Goal: Information Seeking & Learning: Learn about a topic

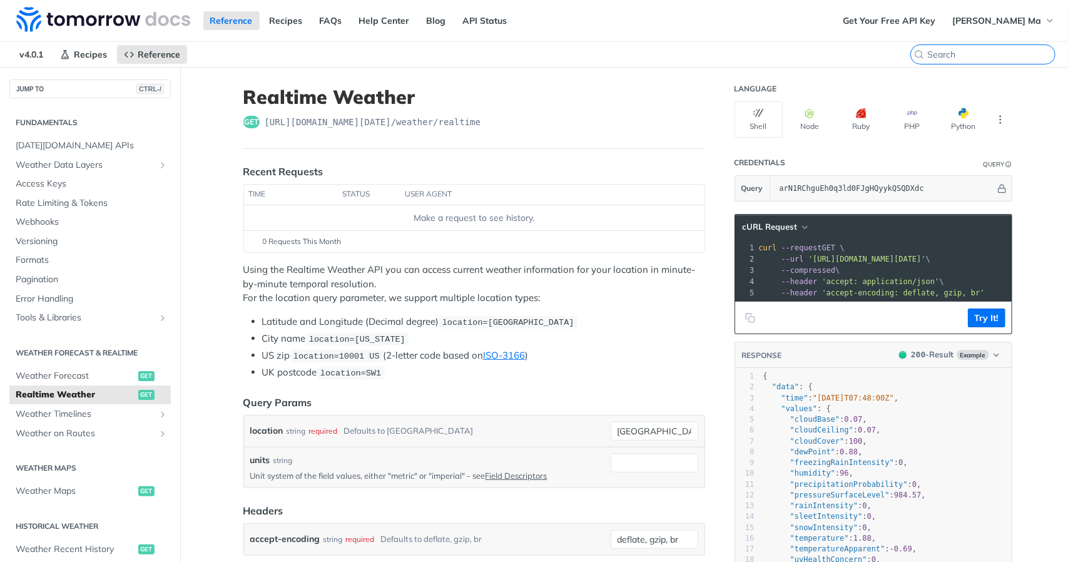
click at [979, 54] on input "CTRL-K" at bounding box center [991, 54] width 128 height 11
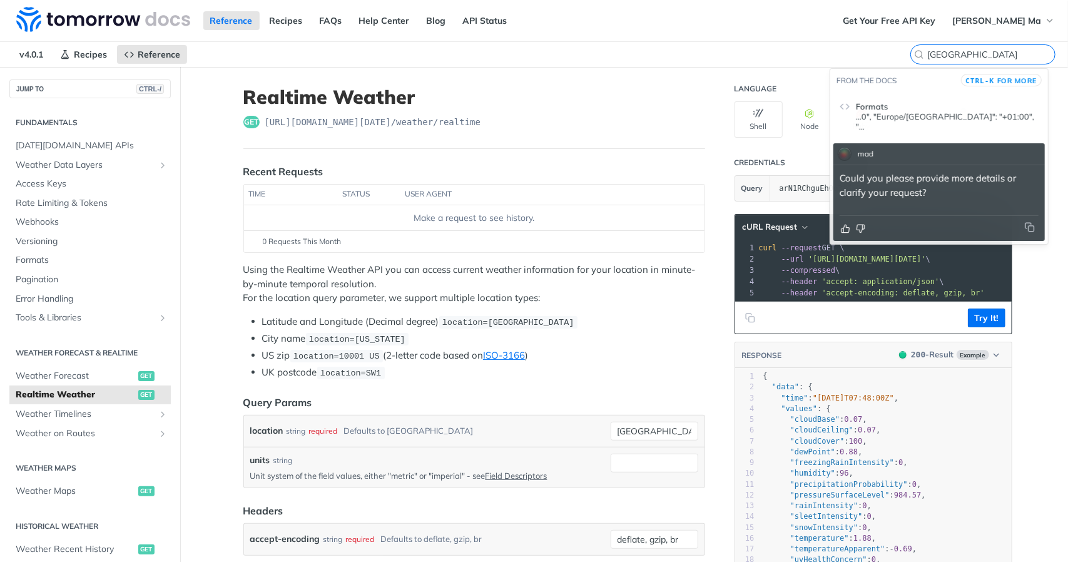
type input "madrid"
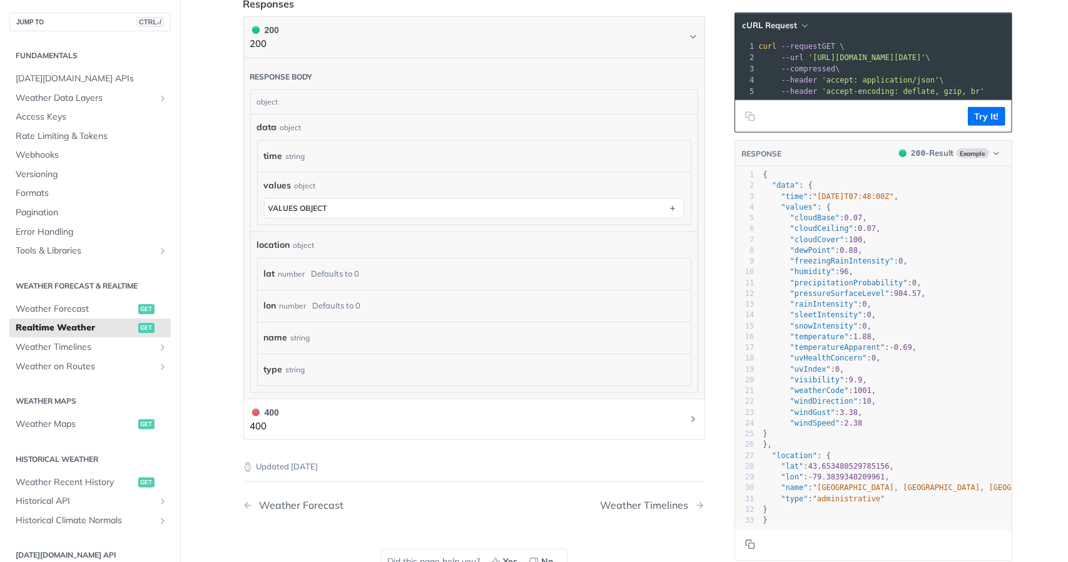
scroll to position [688, 0]
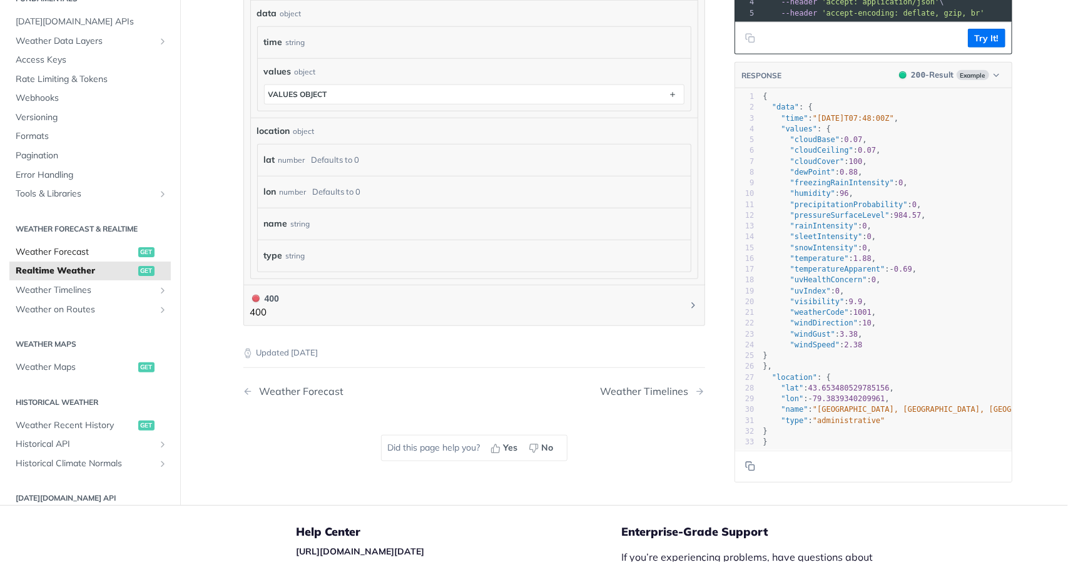
click at [79, 246] on span "Weather Forecast" at bounding box center [75, 252] width 119 height 13
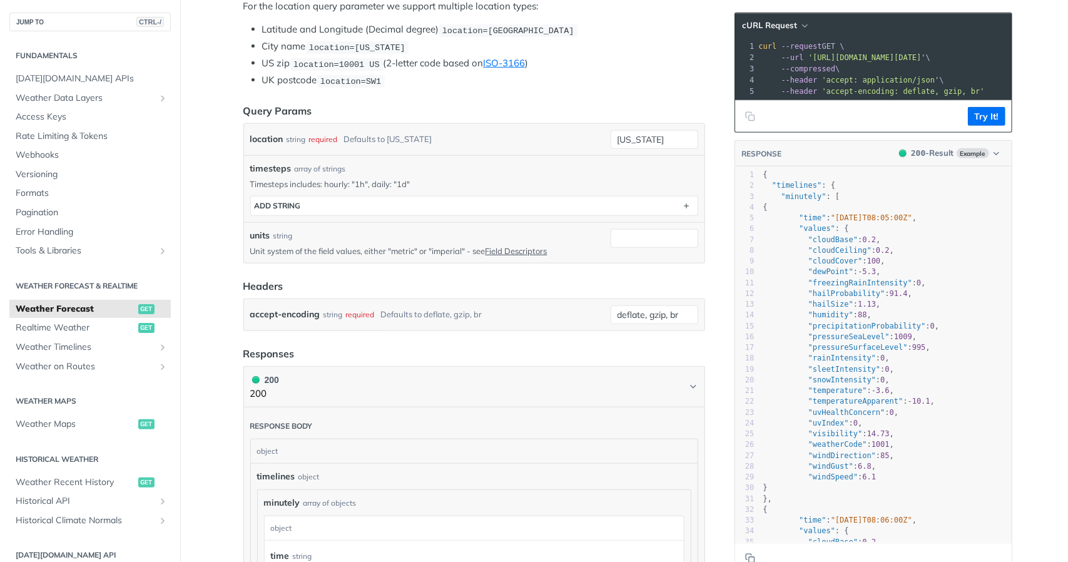
scroll to position [17, 0]
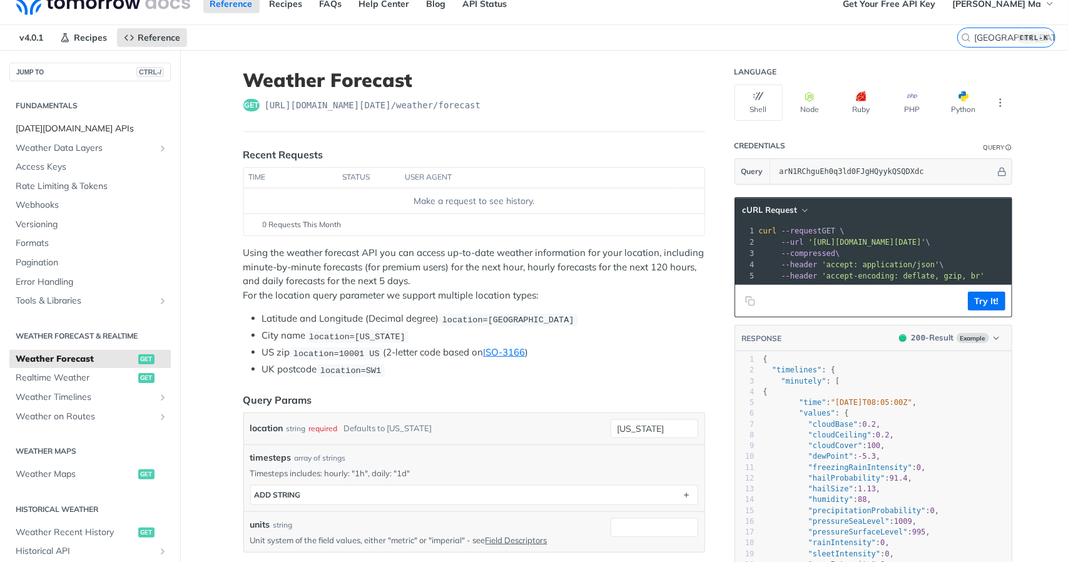
click at [81, 123] on span "[DATE][DOMAIN_NAME] APIs" at bounding box center [92, 129] width 152 height 13
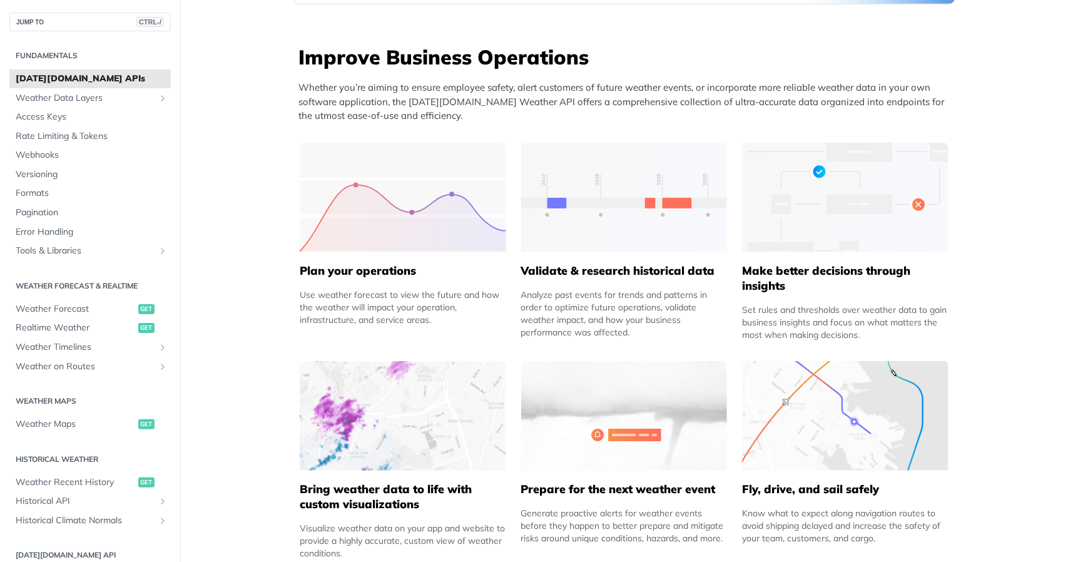
scroll to position [580, 0]
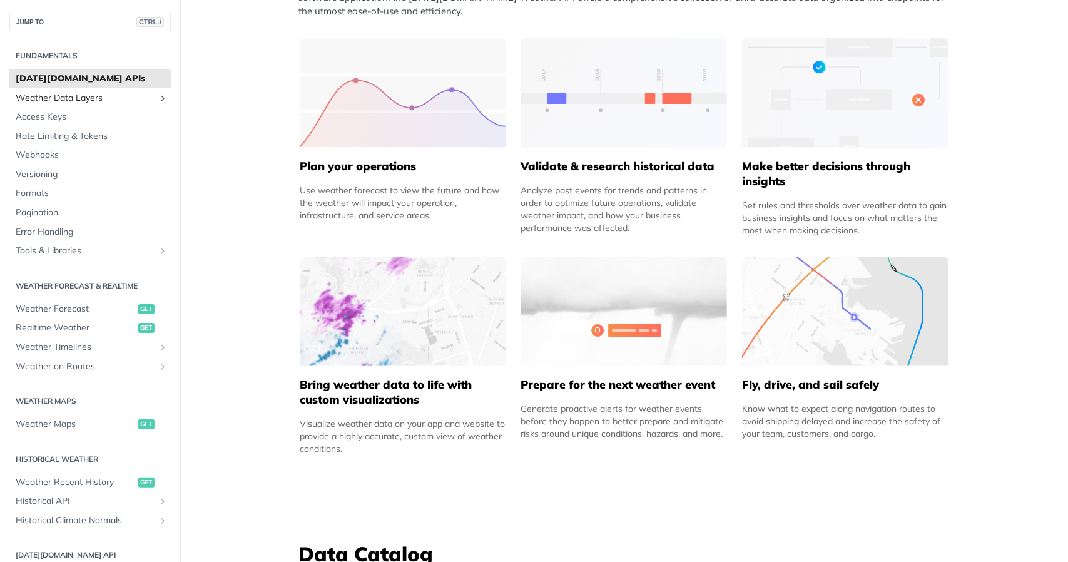
click at [86, 98] on span "Weather Data Layers" at bounding box center [85, 98] width 139 height 13
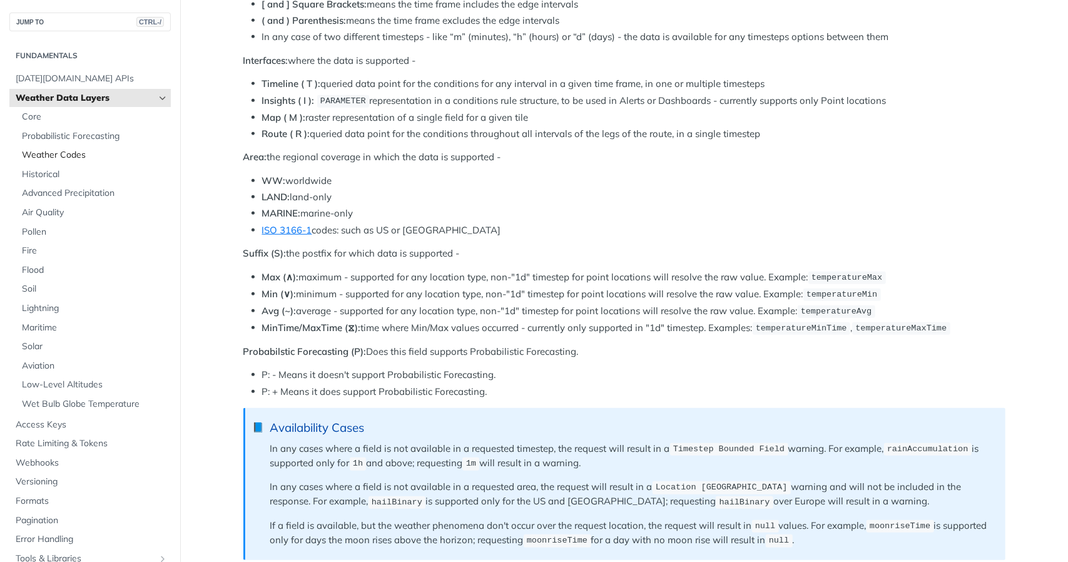
click at [44, 151] on span "Weather Codes" at bounding box center [95, 155] width 146 height 13
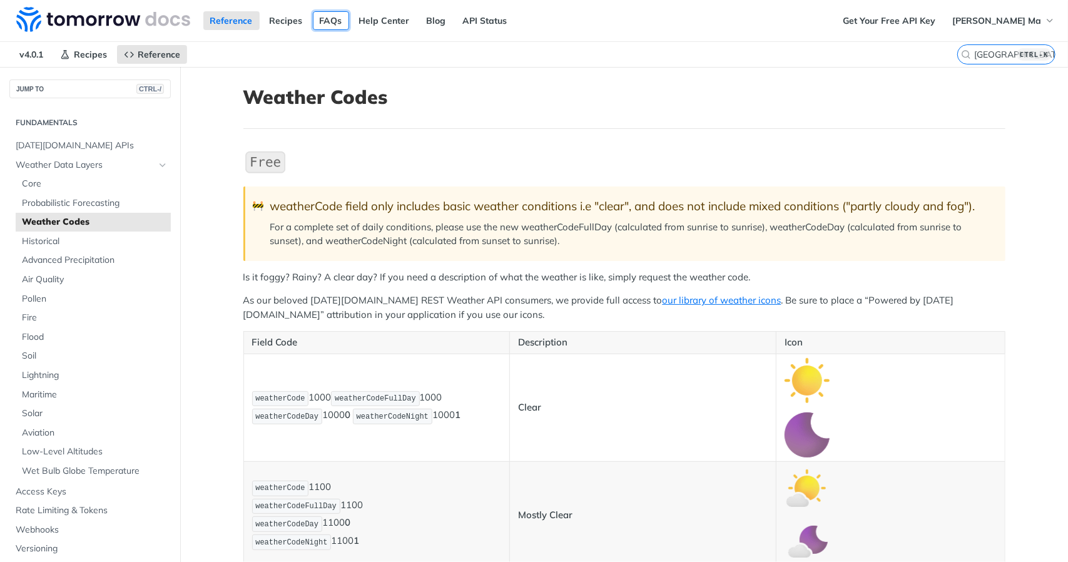
click at [327, 13] on link "FAQs" at bounding box center [331, 20] width 36 height 19
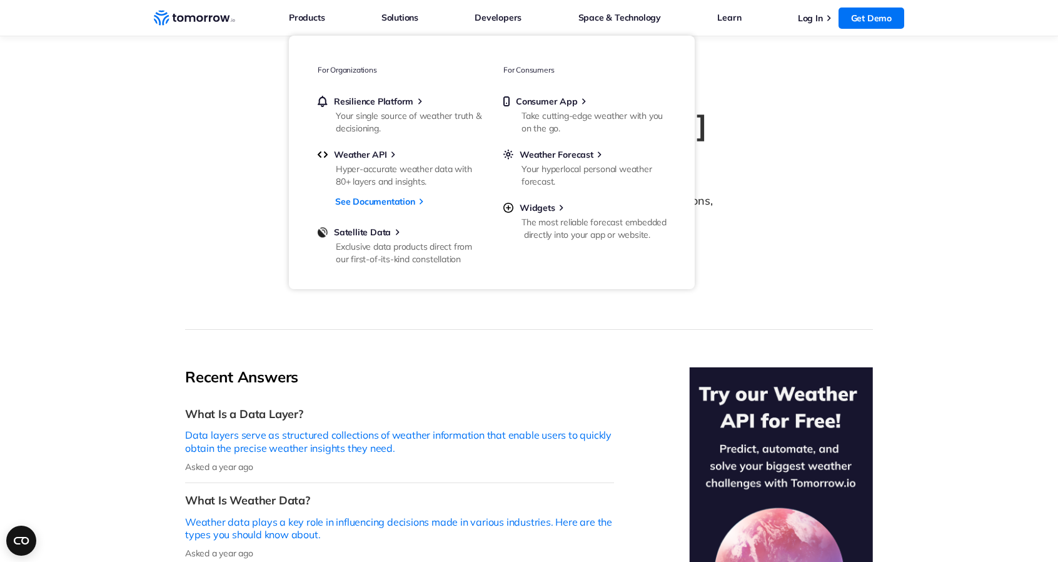
drag, startPoint x: 1003, startPoint y: 206, endPoint x: 935, endPoint y: 211, distance: 68.3
click at [998, 208] on section "Tomorrow.io FAQ Explore expert answers to your weather and climate security que…" at bounding box center [529, 182] width 1058 height 293
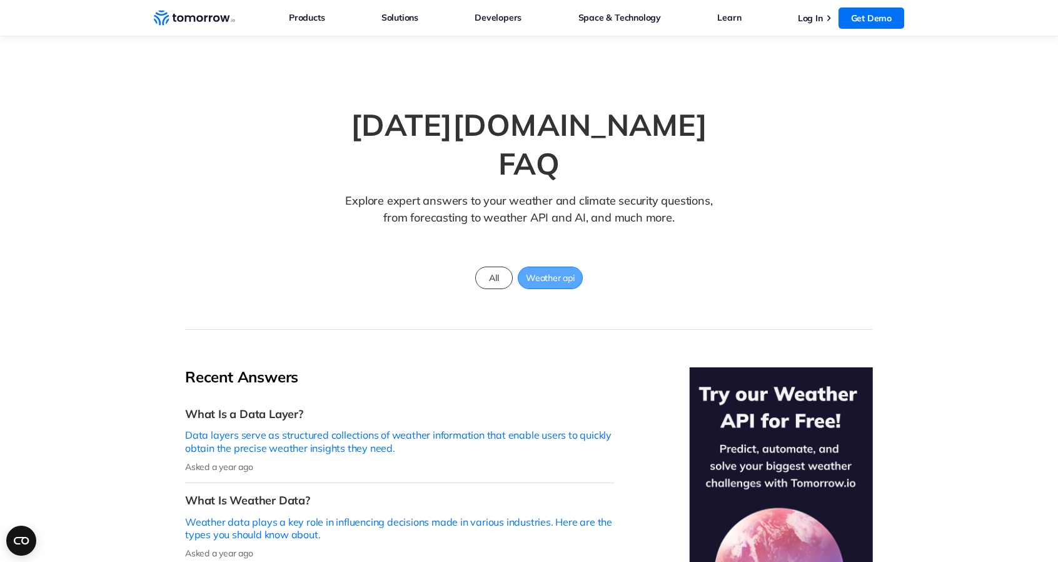
click at [559, 270] on span "Weather api" at bounding box center [551, 278] width 64 height 16
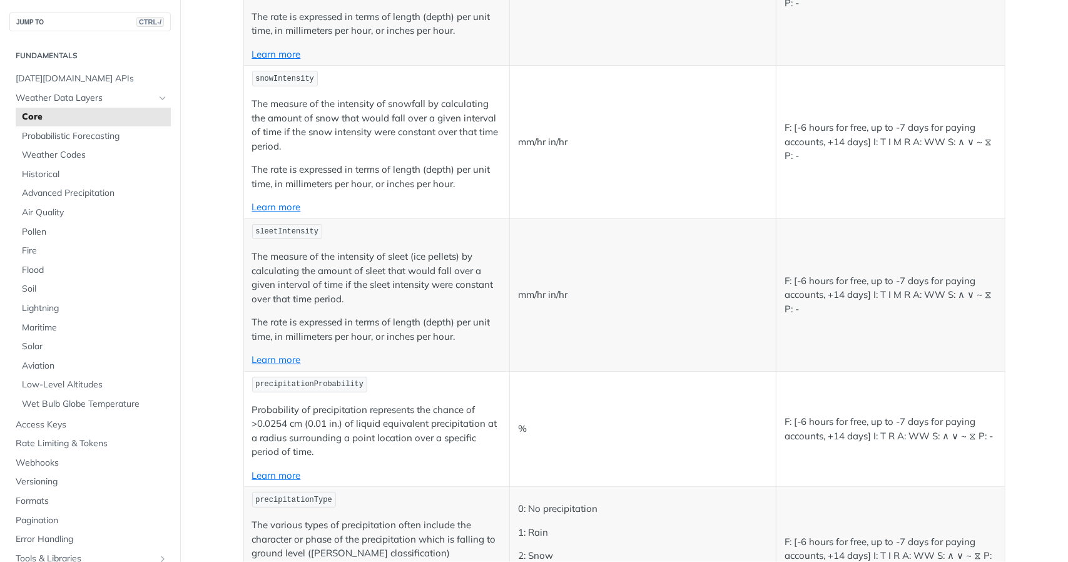
scroll to position [2690, 0]
